Goal: Transaction & Acquisition: Book appointment/travel/reservation

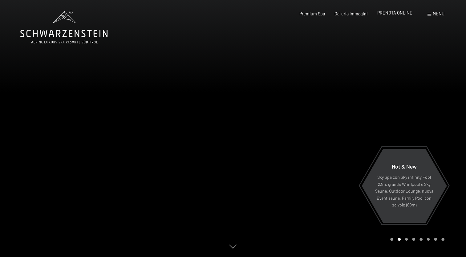
click at [404, 13] on span "PRENOTA ONLINE" at bounding box center [394, 12] width 35 height 5
click at [399, 16] on div "PRENOTA ONLINE" at bounding box center [394, 13] width 35 height 6
click at [399, 13] on span "PRENOTA ONLINE" at bounding box center [394, 12] width 35 height 5
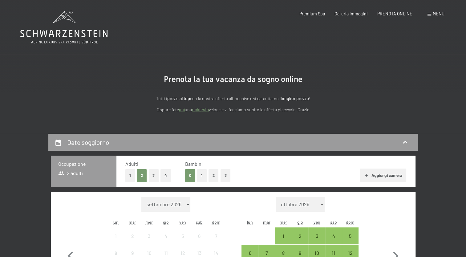
click at [200, 178] on button "1" at bounding box center [202, 175] width 10 height 13
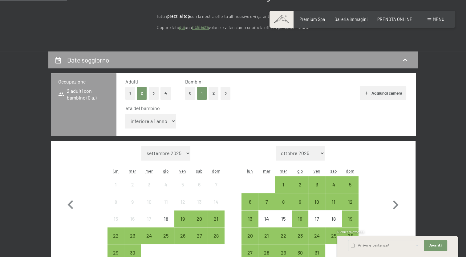
scroll to position [92, 0]
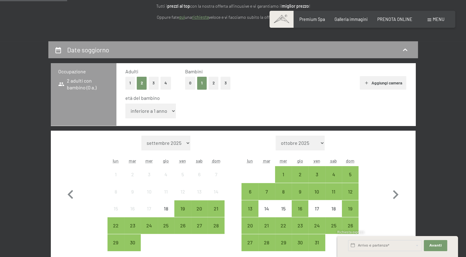
click at [168, 114] on select "inferiore a 1 anno 1 anno 2 anni 3 anni 4 anni 5 anni 6 anni 7 anni 8 anni 9 an…" at bounding box center [150, 110] width 51 height 15
select select "1"
click at [125, 103] on select "inferiore a 1 anno 1 anno 2 anni 3 anni 4 anni 5 anni 6 anni 7 anni 8 anni 9 an…" at bounding box center [150, 110] width 51 height 15
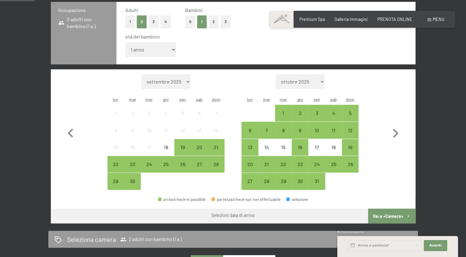
scroll to position [173, 0]
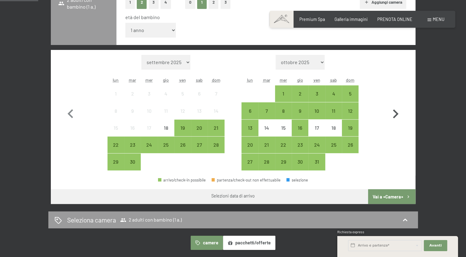
click at [393, 111] on icon "button" at bounding box center [395, 114] width 18 height 18
select select "2025-10-01"
select select "2025-11-01"
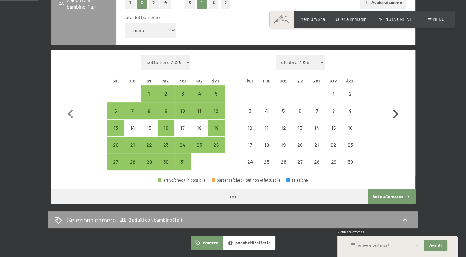
select select "2025-10-01"
select select "2025-11-01"
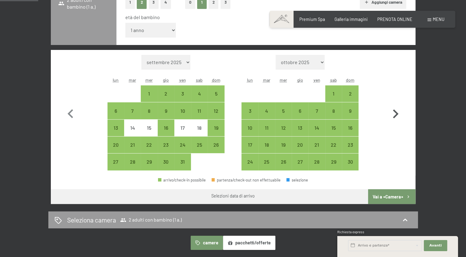
click at [393, 111] on icon "button" at bounding box center [395, 114] width 18 height 18
select select "2025-11-01"
select select "2025-12-01"
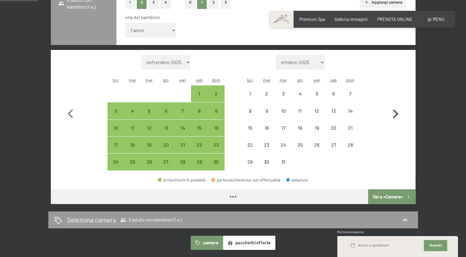
select select "2025-11-01"
select select "2025-12-01"
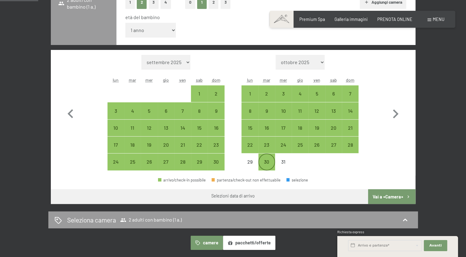
click at [264, 162] on div "30" at bounding box center [266, 166] width 15 height 15
select select "2025-11-01"
select select "2025-12-01"
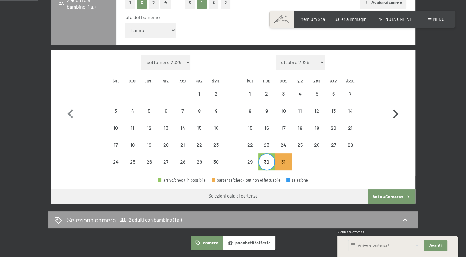
click at [394, 116] on icon "button" at bounding box center [395, 114] width 18 height 18
select select "2025-12-01"
select select "2026-01-01"
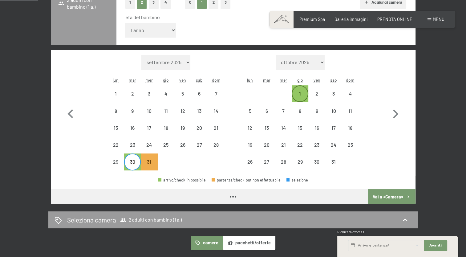
select select "2025-12-01"
select select "2026-01-01"
click at [68, 109] on icon "button" at bounding box center [71, 114] width 18 height 18
select select "2025-11-01"
select select "2025-12-01"
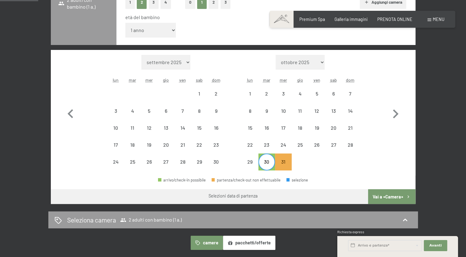
click at [383, 162] on div "Mese/anno settembre 2025 ottobre 2025 novembre 2025 dicembre 2025 gennaio 2026 …" at bounding box center [233, 113] width 343 height 116
click at [71, 113] on icon "button" at bounding box center [71, 114] width 18 height 18
select select "2025-10-01"
select select "2025-11-01"
click at [397, 111] on icon "button" at bounding box center [395, 114] width 18 height 18
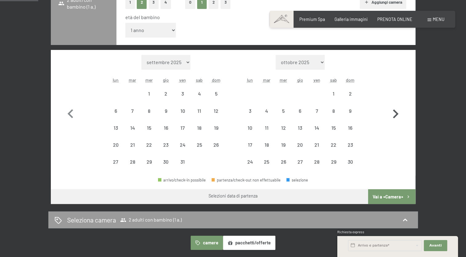
select select "2025-11-01"
select select "2025-12-01"
click at [333, 145] on div "27" at bounding box center [333, 149] width 15 height 15
select select "2025-11-01"
select select "2025-12-01"
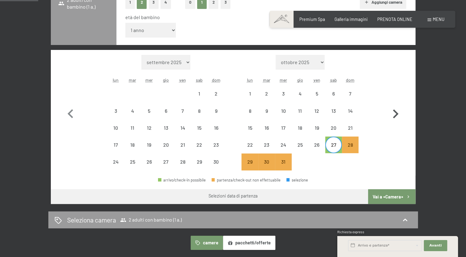
click at [397, 115] on icon "button" at bounding box center [395, 114] width 18 height 18
select select "2025-12-01"
select select "2026-01-01"
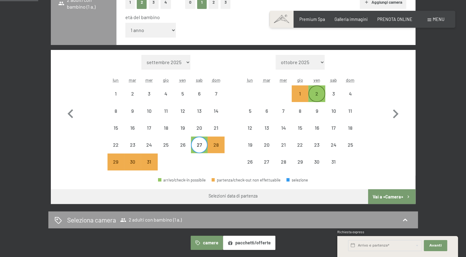
click at [317, 94] on div "2" at bounding box center [316, 98] width 15 height 15
select select "2025-12-01"
select select "2026-01-01"
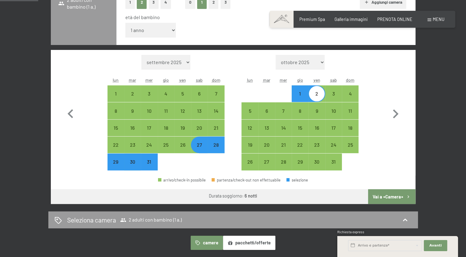
click at [395, 195] on button "Vai a «Camera»" at bounding box center [391, 196] width 47 height 15
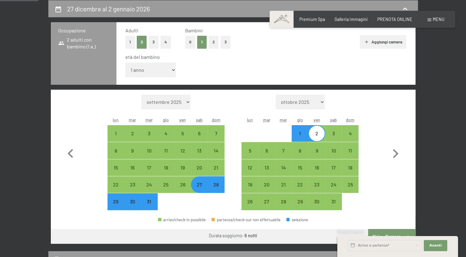
select select "2025-12-01"
select select "2026-01-01"
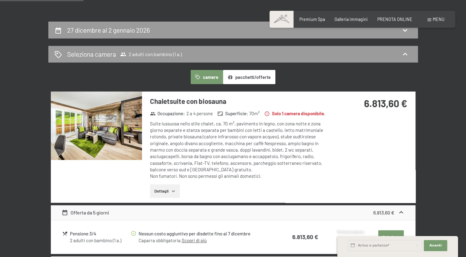
scroll to position [111, 0]
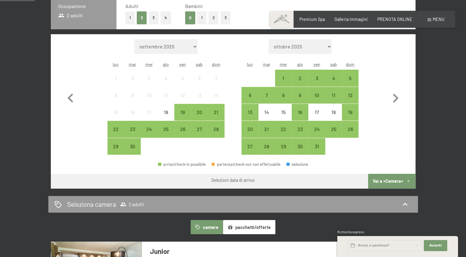
scroll to position [160, 0]
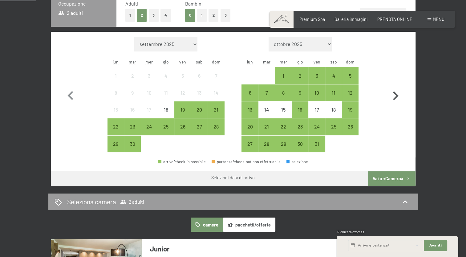
click at [395, 96] on icon "button" at bounding box center [395, 96] width 18 height 18
select select "2025-10-01"
select select "2025-11-01"
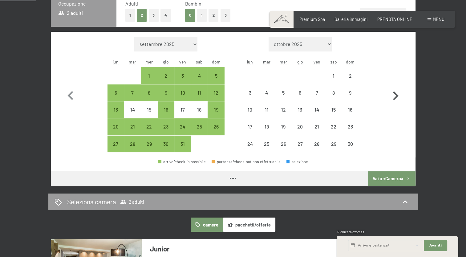
select select "2025-10-01"
select select "2025-11-01"
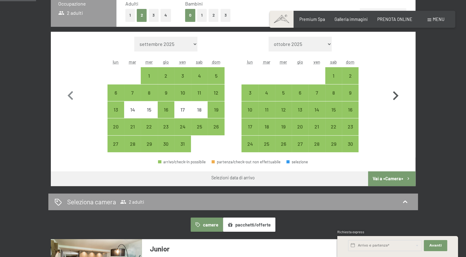
click at [395, 96] on icon "button" at bounding box center [395, 96] width 18 height 18
select select "2025-11-01"
select select "2025-12-01"
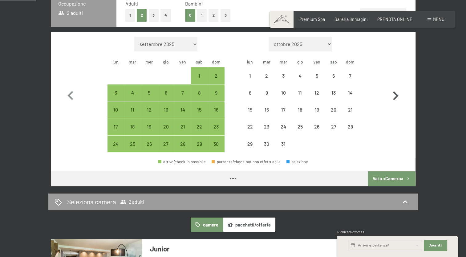
select select "2025-11-01"
select select "2025-12-01"
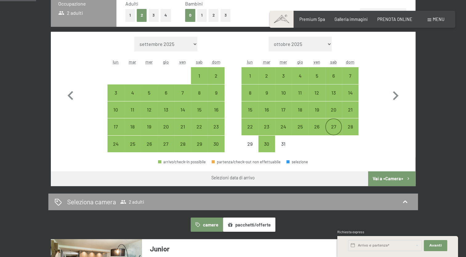
click at [334, 126] on div "27" at bounding box center [333, 131] width 15 height 15
select select "2025-11-01"
select select "2025-12-01"
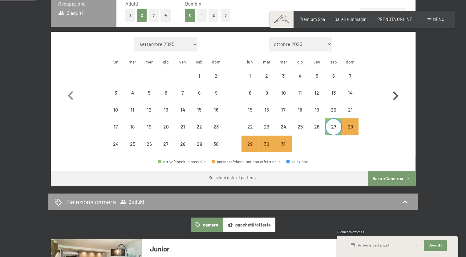
click at [393, 95] on icon "button" at bounding box center [395, 96] width 18 height 18
select select "2025-12-01"
select select "2026-01-01"
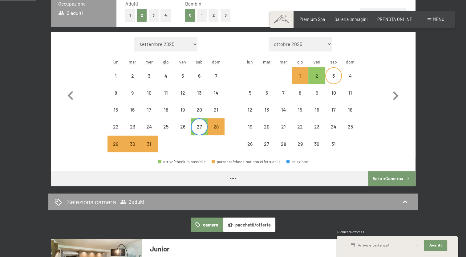
select select "2025-12-01"
select select "2026-01-01"
click at [316, 73] on div "2" at bounding box center [316, 80] width 15 height 15
select select "2025-12-01"
select select "2026-01-01"
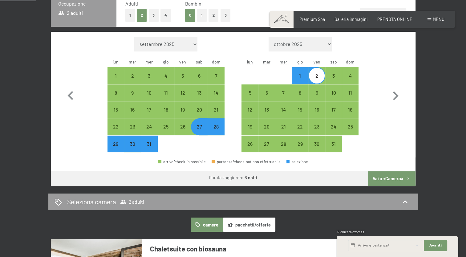
click at [402, 175] on button "Vai a «Camera»" at bounding box center [391, 178] width 47 height 15
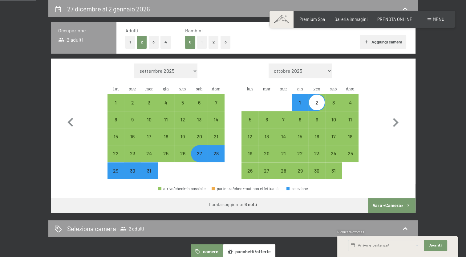
select select "2025-12-01"
select select "2026-01-01"
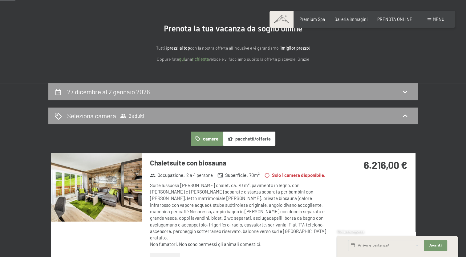
scroll to position [0, 0]
